Goal: Communication & Community: Answer question/provide support

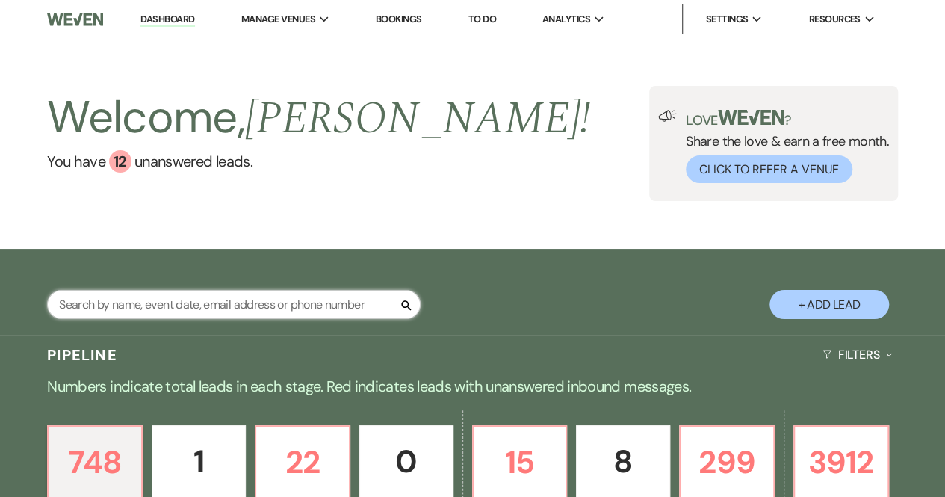
drag, startPoint x: 0, startPoint y: 0, endPoint x: 261, endPoint y: 299, distance: 397.4
click at [261, 299] on input "text" at bounding box center [233, 304] width 373 height 29
type input "P"
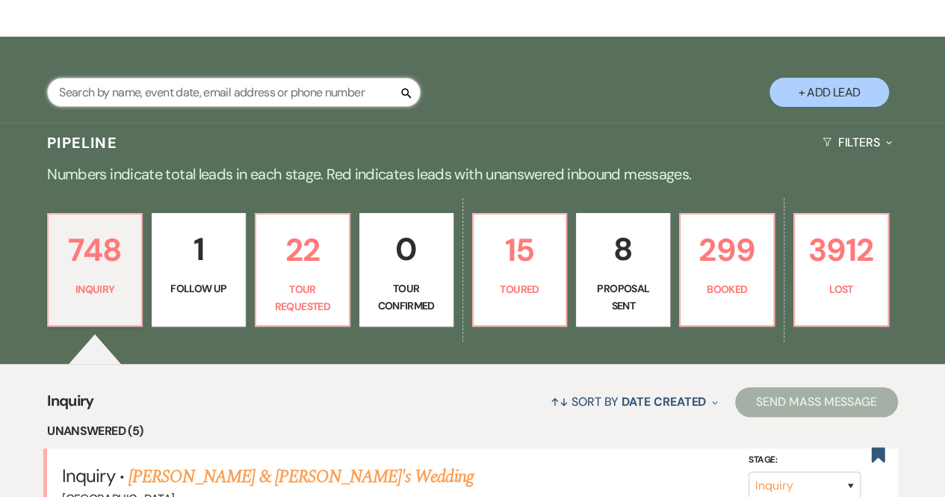
scroll to position [224, 0]
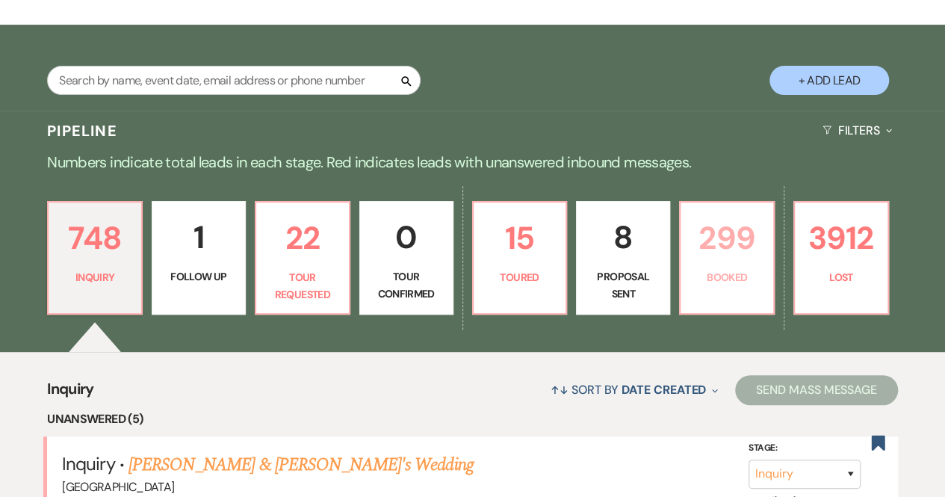
click at [708, 273] on p "Booked" at bounding box center [726, 277] width 75 height 16
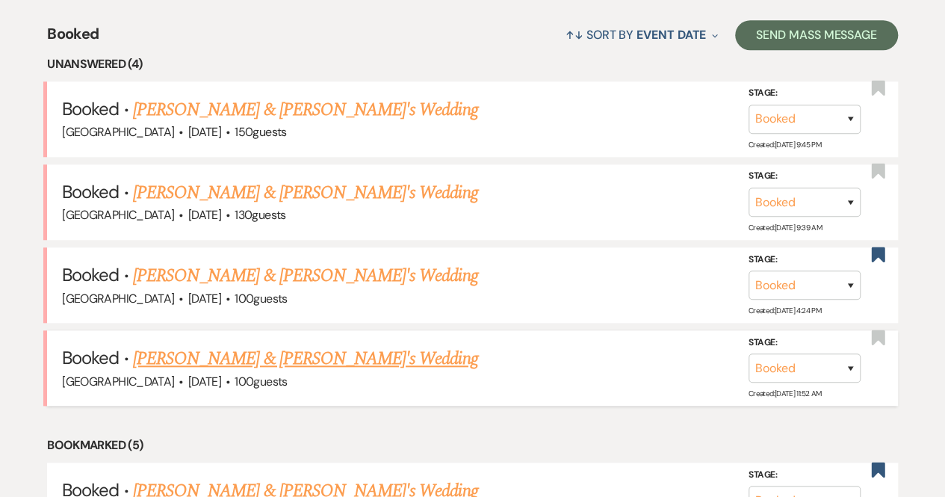
scroll to position [579, 0]
click at [217, 357] on link "[PERSON_NAME] & [PERSON_NAME]'s Wedding" at bounding box center [305, 357] width 345 height 27
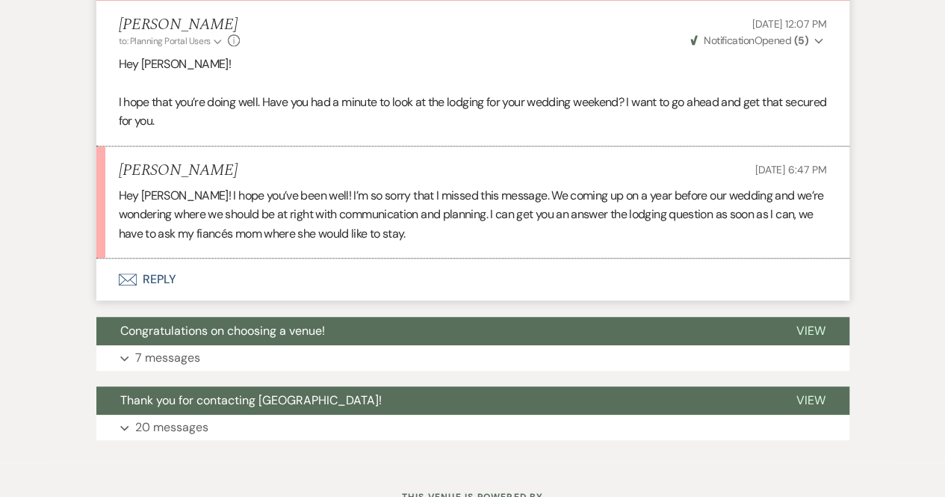
scroll to position [454, 0]
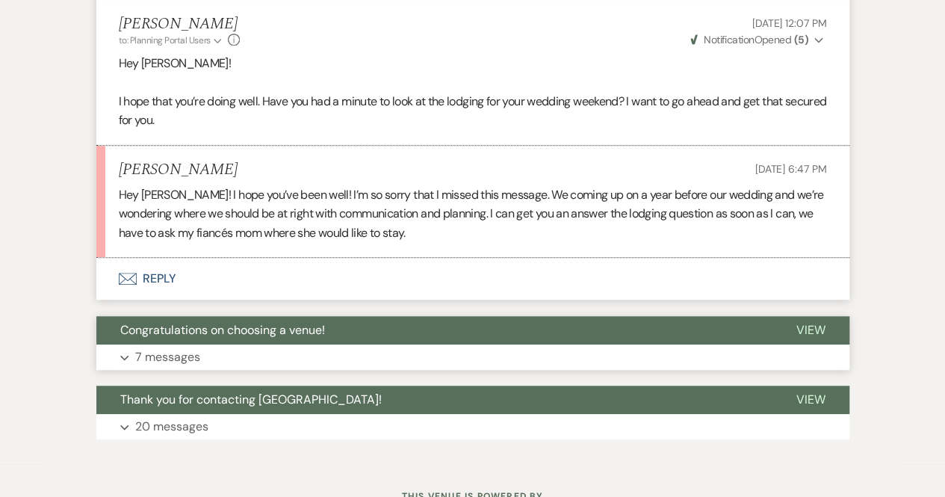
click at [276, 349] on button "Expand 7 messages" at bounding box center [472, 356] width 753 height 25
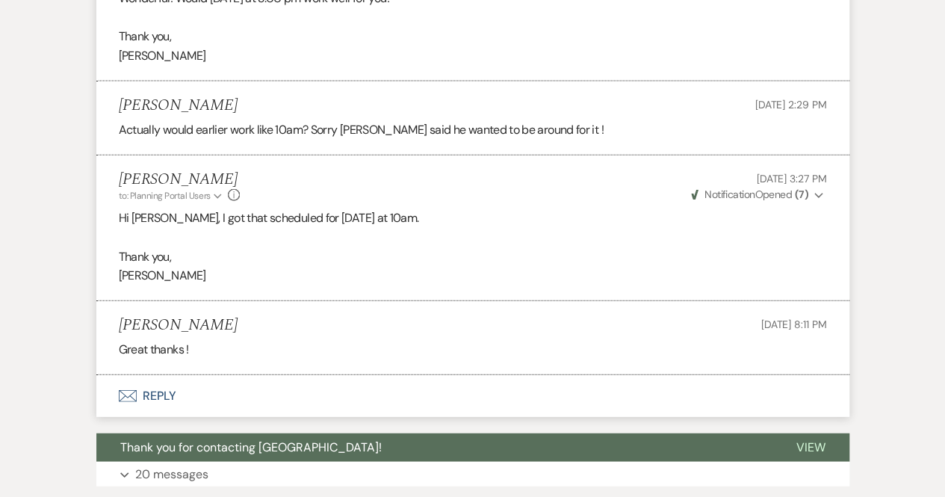
scroll to position [1646, 0]
click at [169, 471] on p "20 messages" at bounding box center [171, 473] width 73 height 19
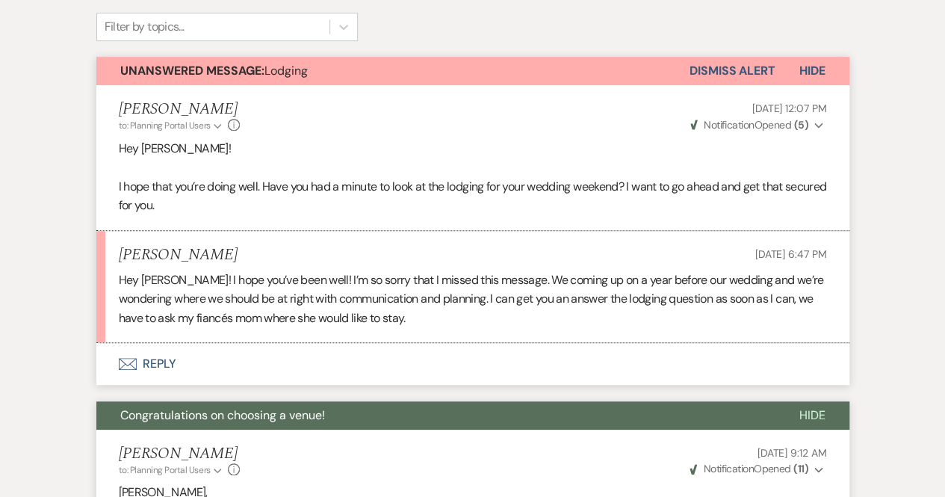
scroll to position [367, 0]
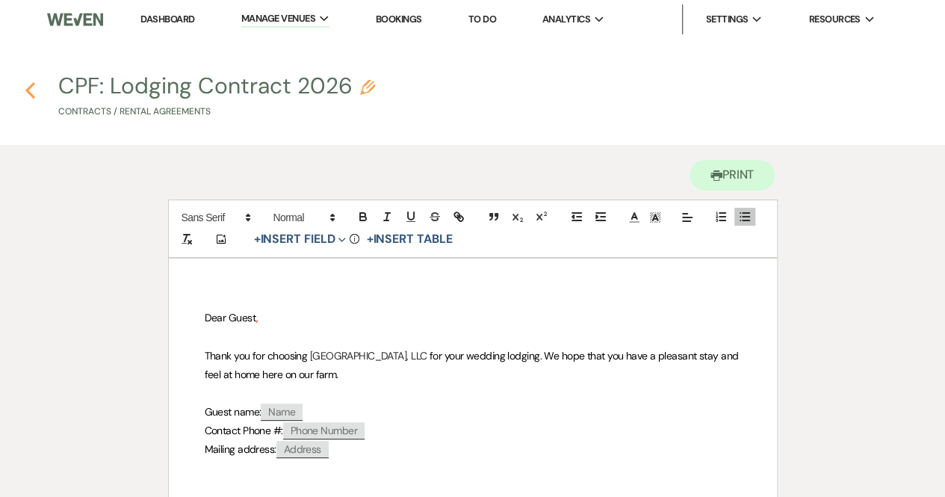
click at [31, 89] on icon "Previous" at bounding box center [30, 90] width 11 height 18
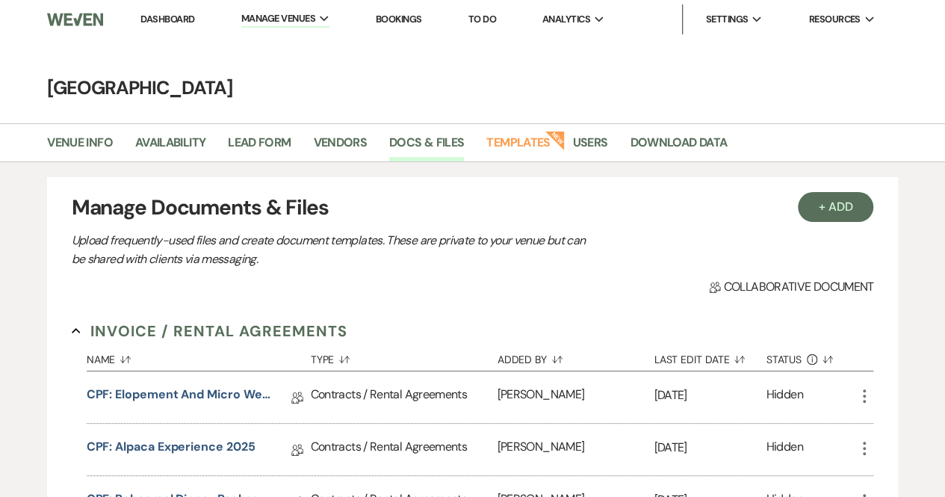
click at [415, 17] on link "Bookings" at bounding box center [399, 19] width 46 height 13
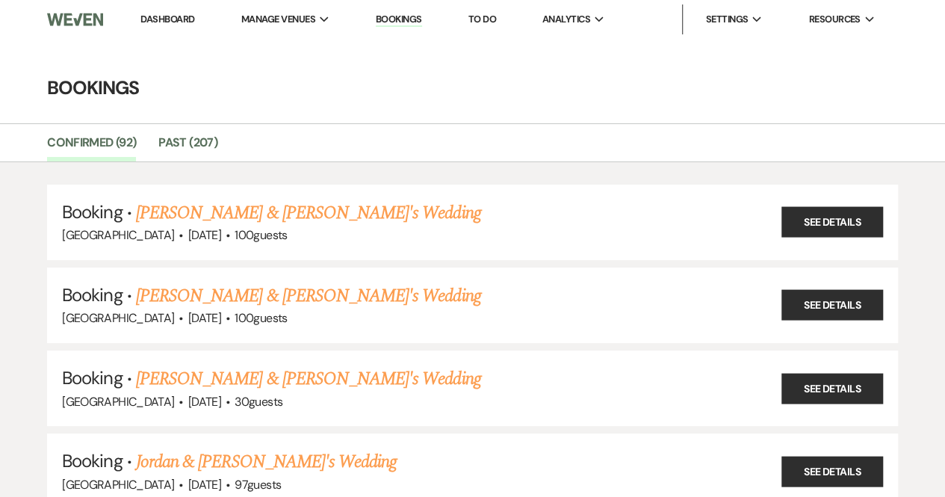
click at [179, 16] on link "Dashboard" at bounding box center [167, 19] width 54 height 13
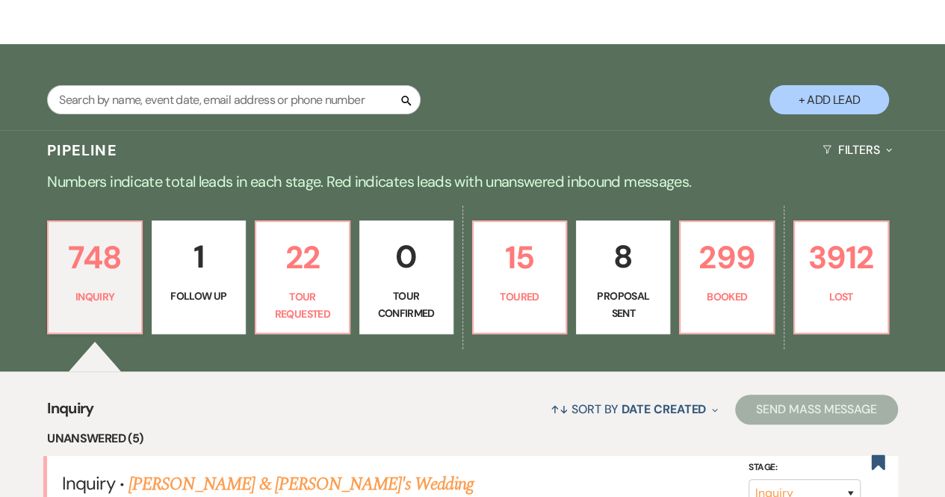
scroll to position [276, 0]
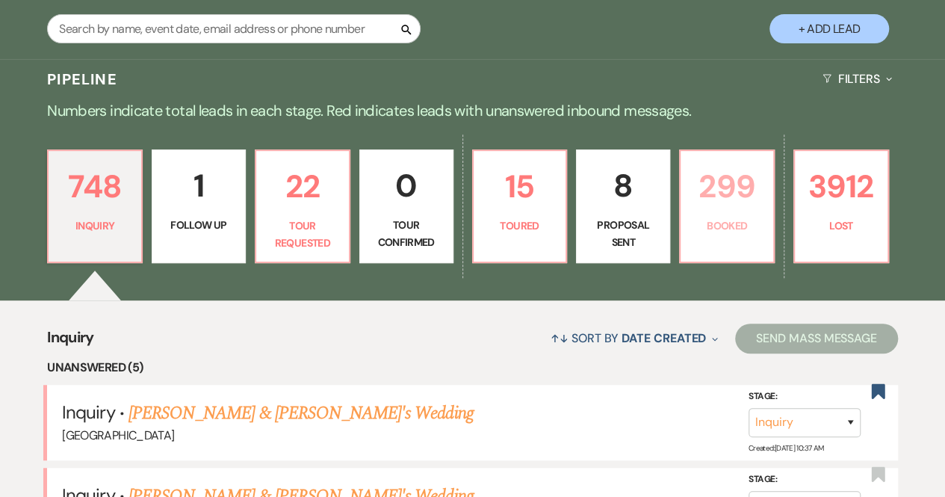
click at [764, 196] on link "299 Booked" at bounding box center [727, 205] width 96 height 113
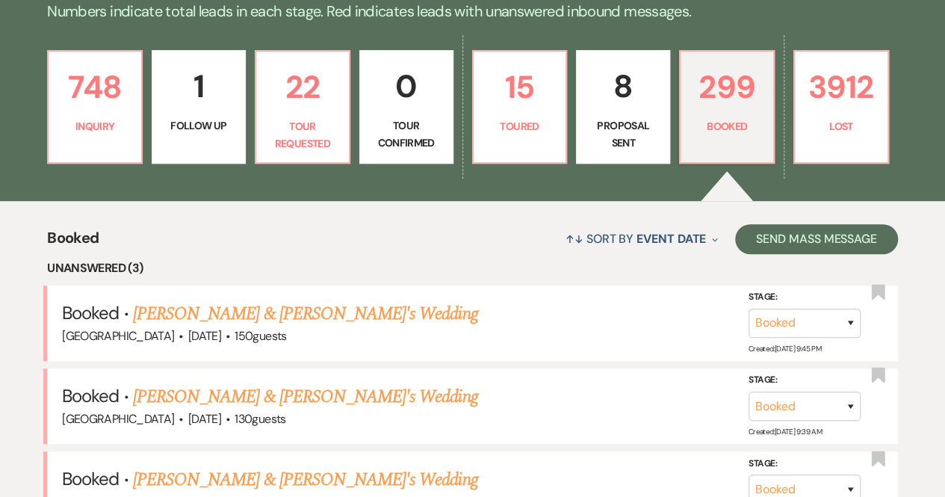
scroll to position [438, 0]
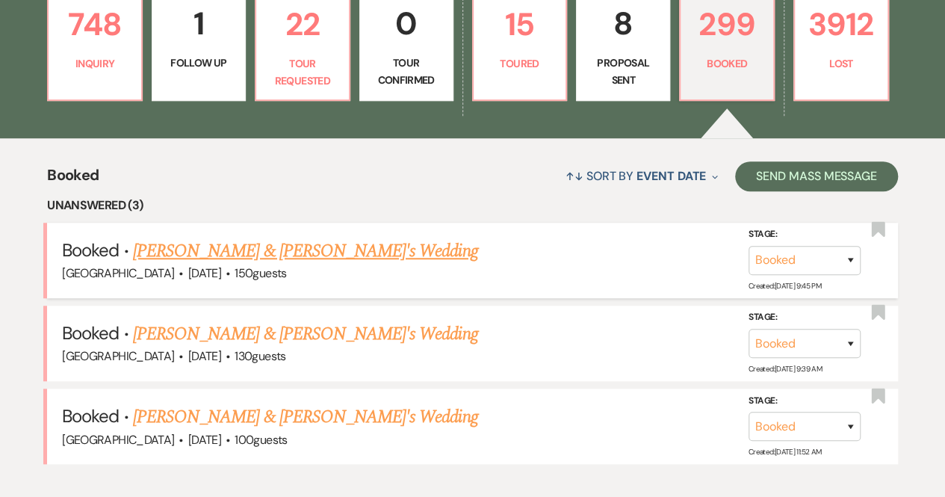
click at [209, 247] on link "[PERSON_NAME] & [PERSON_NAME]'s Wedding" at bounding box center [305, 250] width 345 height 27
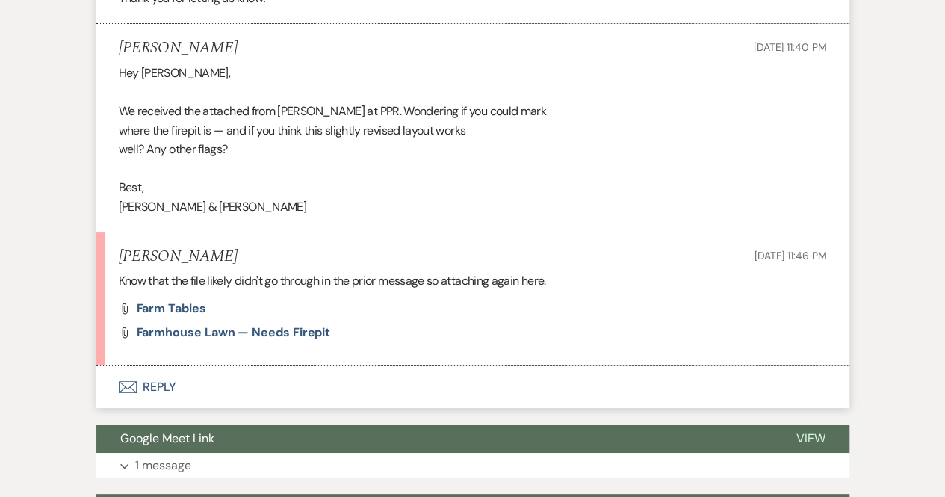
scroll to position [53799, 0]
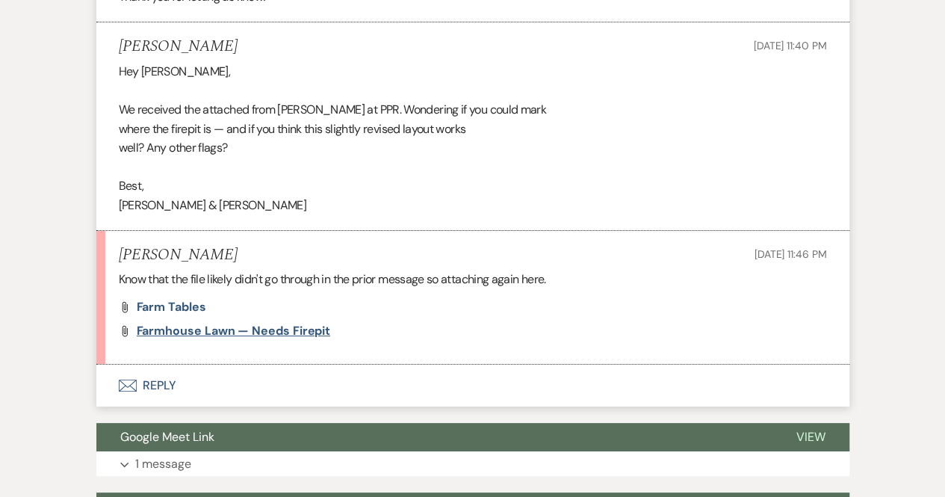
click at [179, 338] on span "Farmhouse Lawn — needs firepit" at bounding box center [234, 331] width 194 height 16
click at [165, 314] on span "Farm tables" at bounding box center [171, 307] width 69 height 16
click at [261, 338] on span "Farmhouse Lawn — needs firepit" at bounding box center [234, 331] width 194 height 16
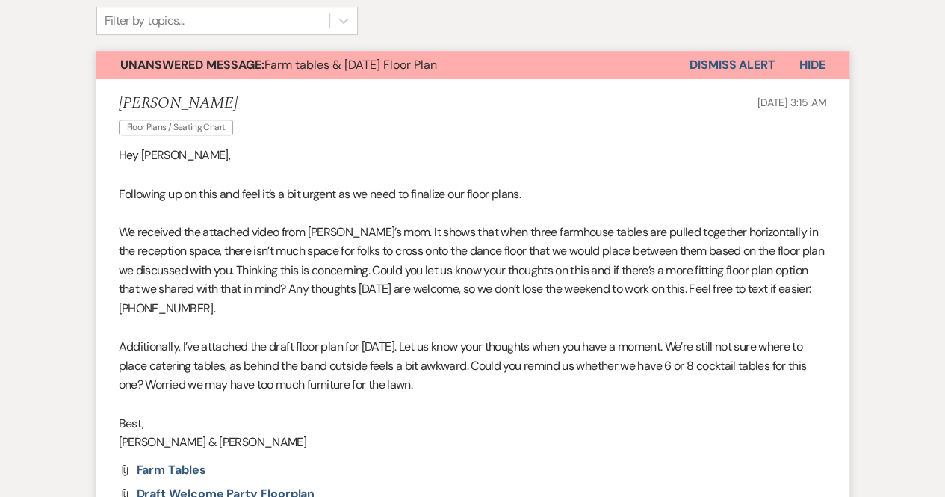
scroll to position [0, 0]
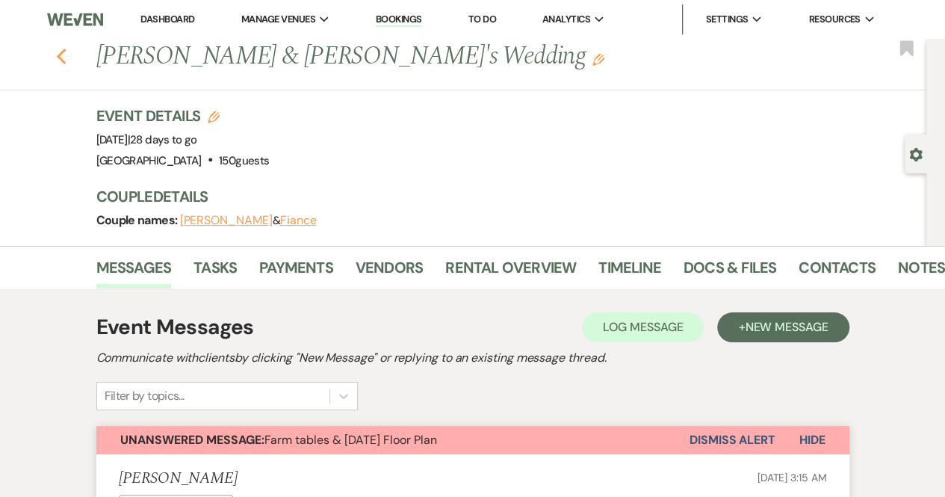
click at [67, 56] on icon "Previous" at bounding box center [61, 57] width 11 height 18
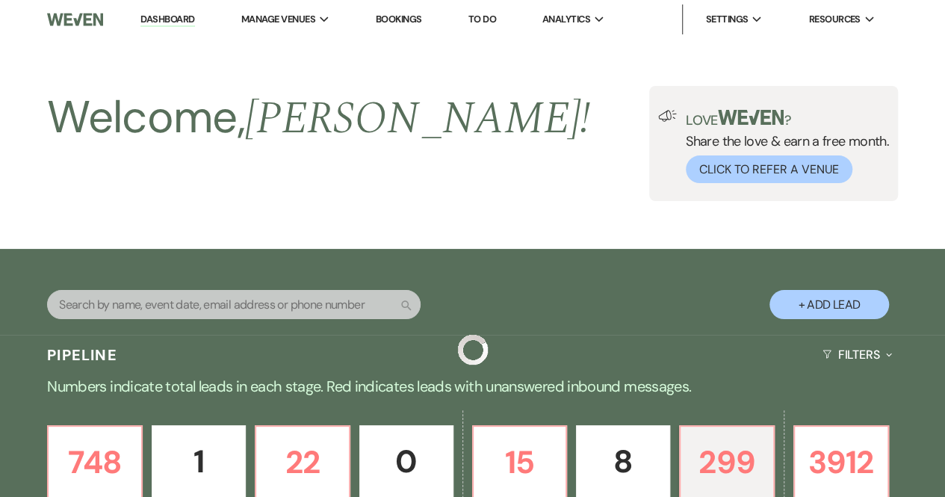
scroll to position [438, 0]
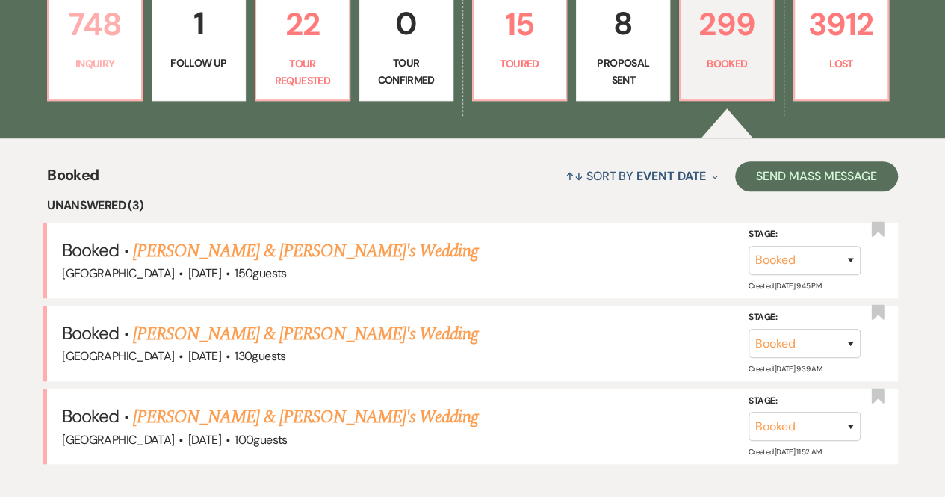
click at [98, 60] on p "Inquiry" at bounding box center [94, 63] width 75 height 16
